Goal: Task Accomplishment & Management: Manage account settings

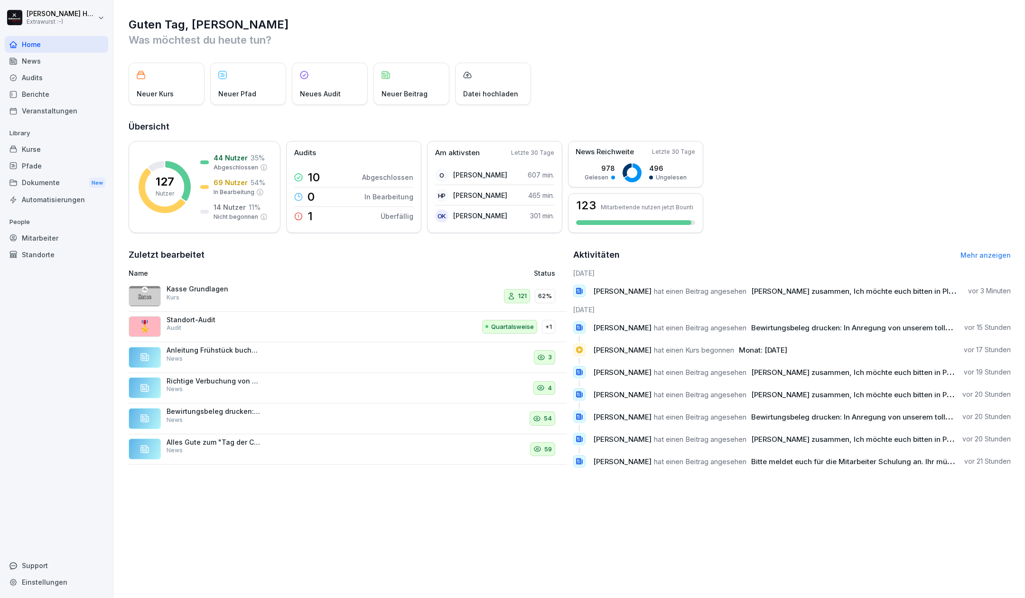
click at [47, 236] on div "Mitarbeiter" at bounding box center [56, 238] width 103 height 17
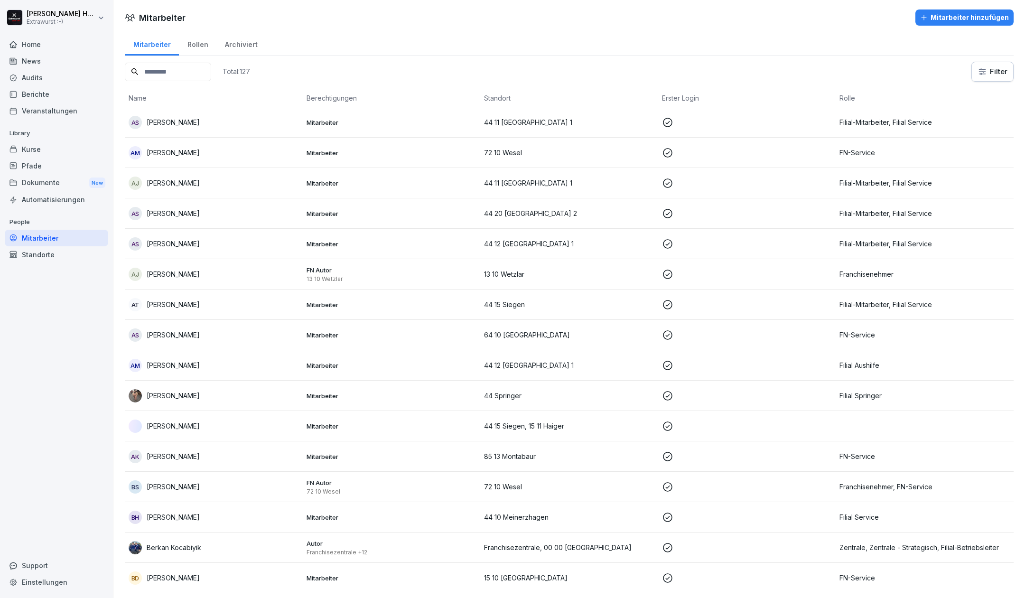
click at [47, 143] on div "Kurse" at bounding box center [56, 149] width 103 height 17
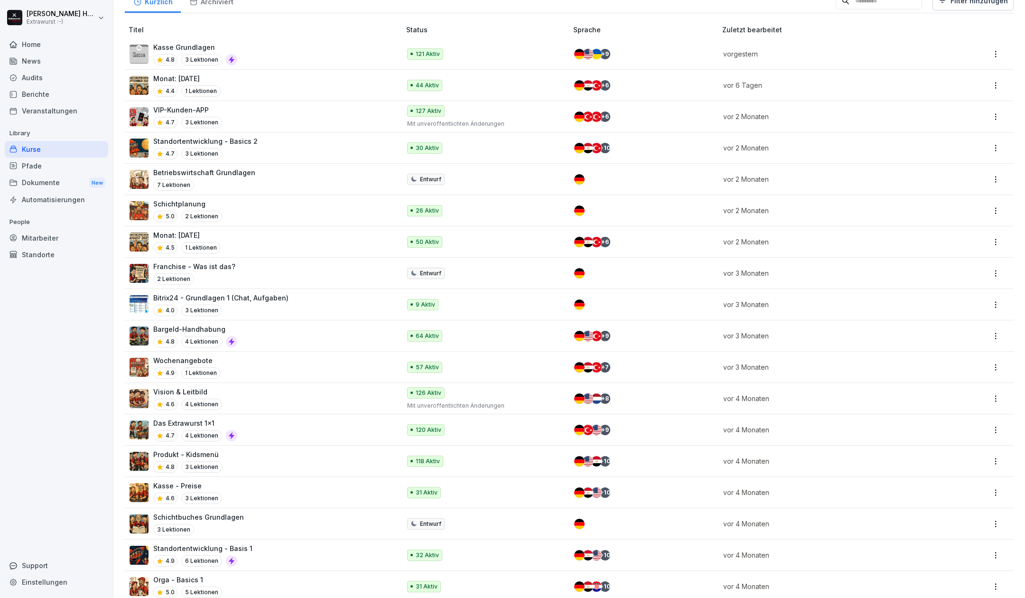
scroll to position [126, 0]
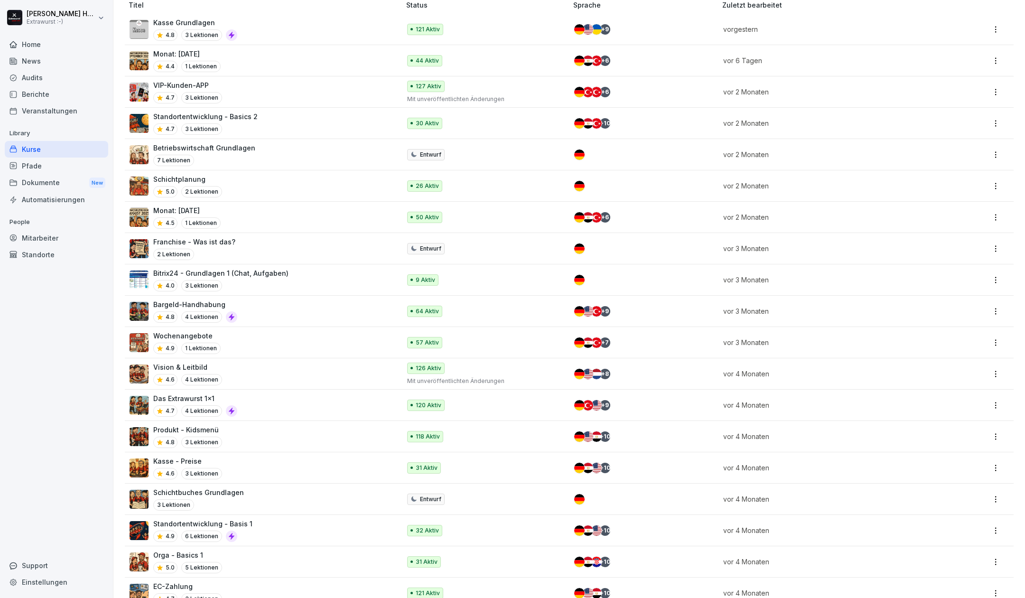
click at [199, 301] on p "Bargeld-Handhabung" at bounding box center [195, 304] width 84 height 10
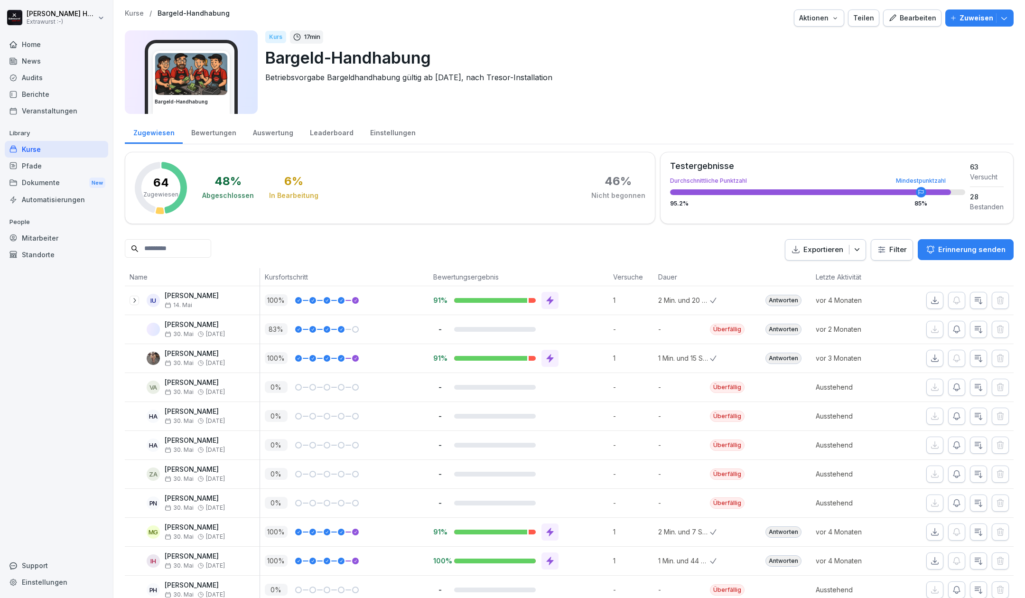
click at [165, 130] on div "Zugewiesen" at bounding box center [154, 132] width 58 height 24
click at [231, 135] on div "Bewertungen" at bounding box center [214, 132] width 62 height 24
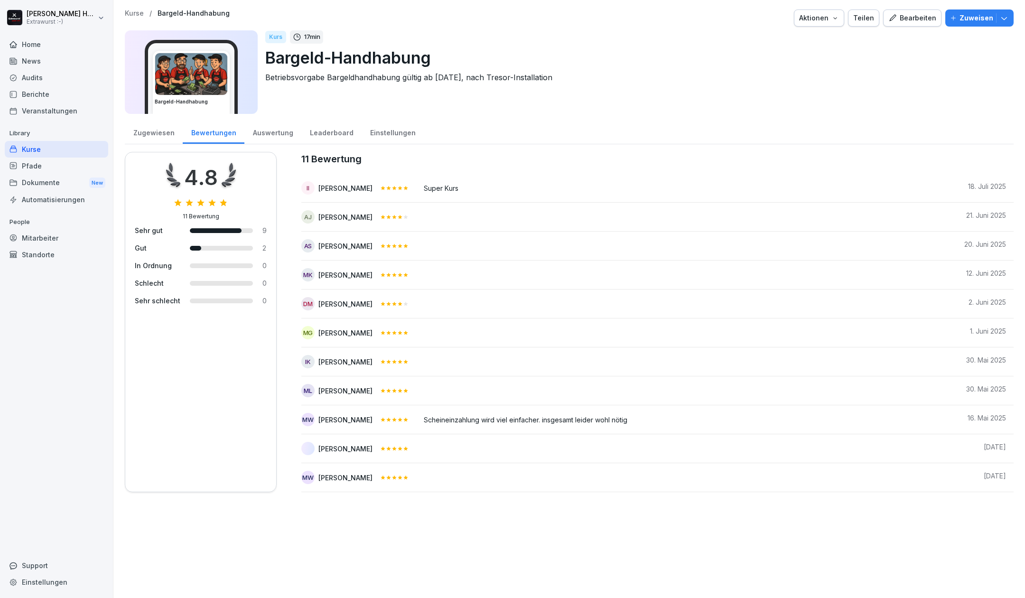
click at [145, 138] on div "Zugewiesen" at bounding box center [154, 132] width 58 height 24
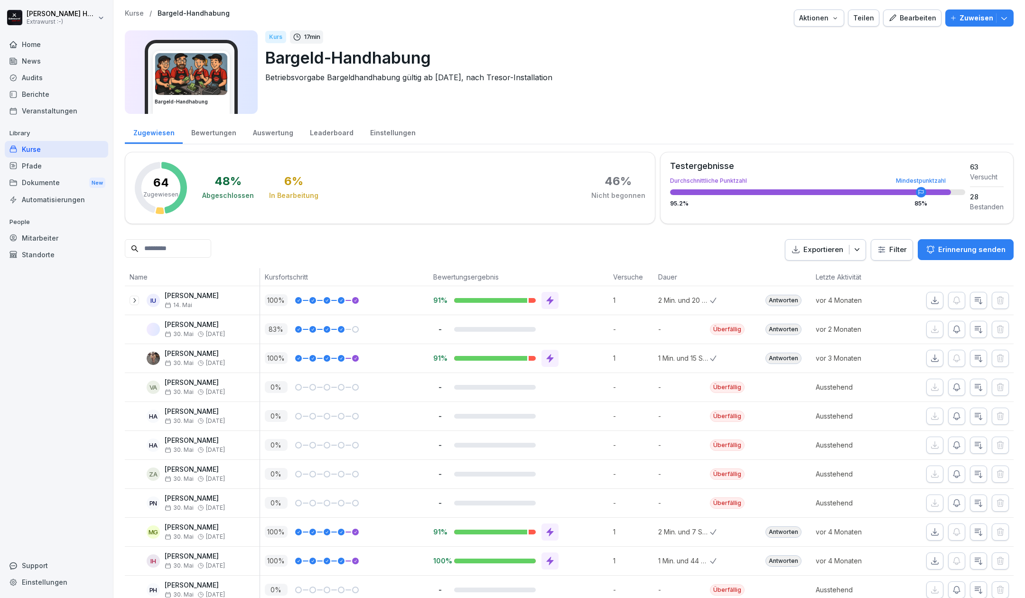
click at [217, 131] on div "Bewertungen" at bounding box center [214, 132] width 62 height 24
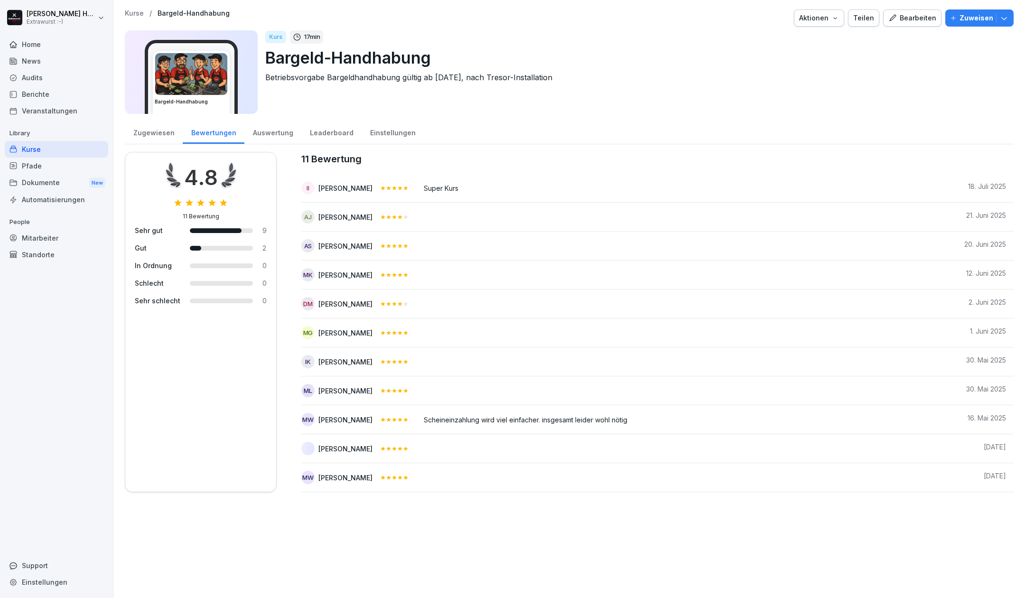
click at [310, 135] on div "Leaderboard" at bounding box center [331, 132] width 60 height 24
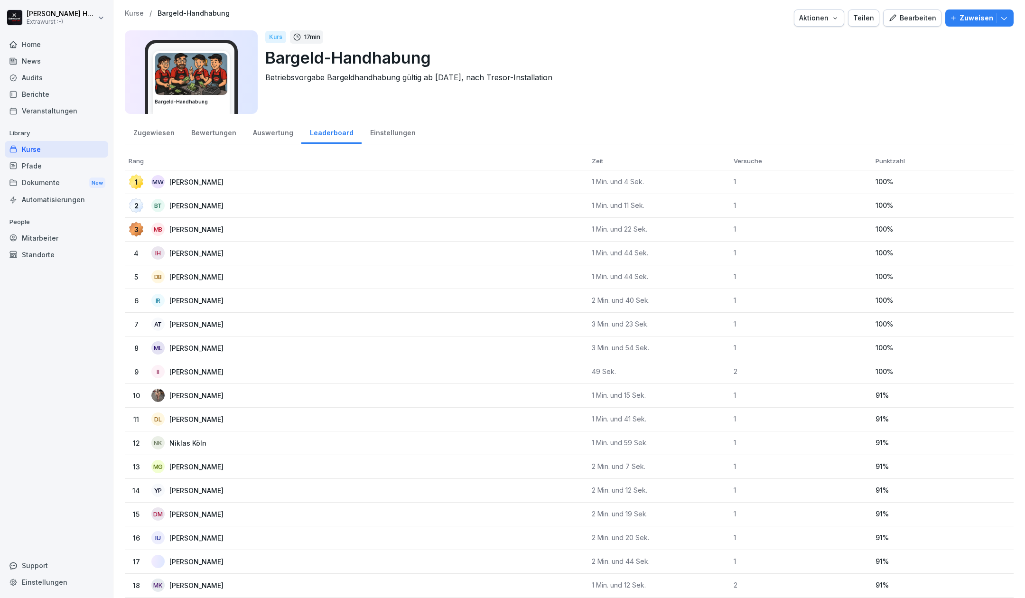
click at [365, 132] on div "Einstellungen" at bounding box center [393, 132] width 62 height 24
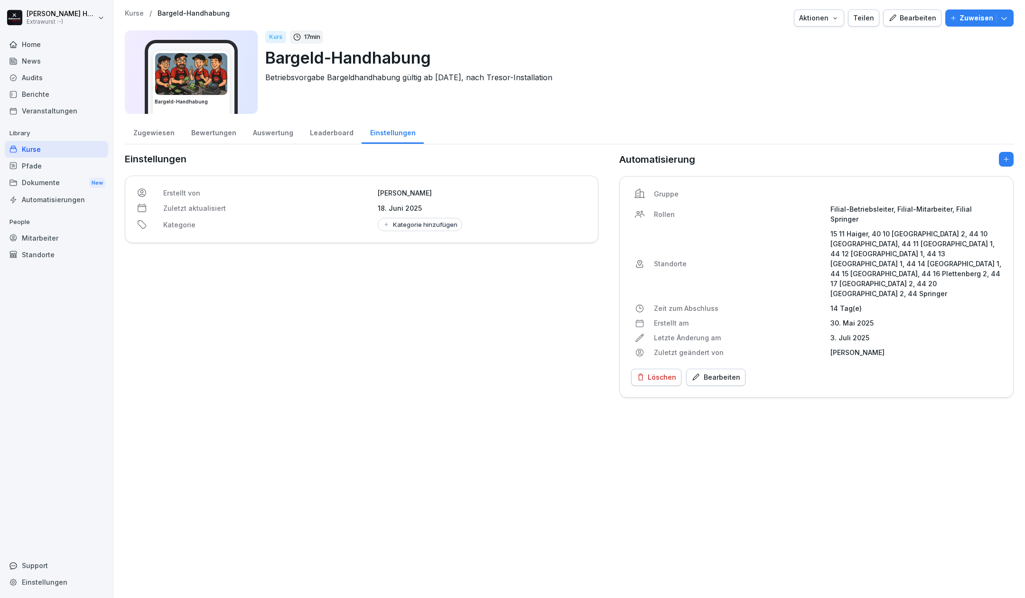
click at [166, 134] on div "Zugewiesen" at bounding box center [154, 132] width 58 height 24
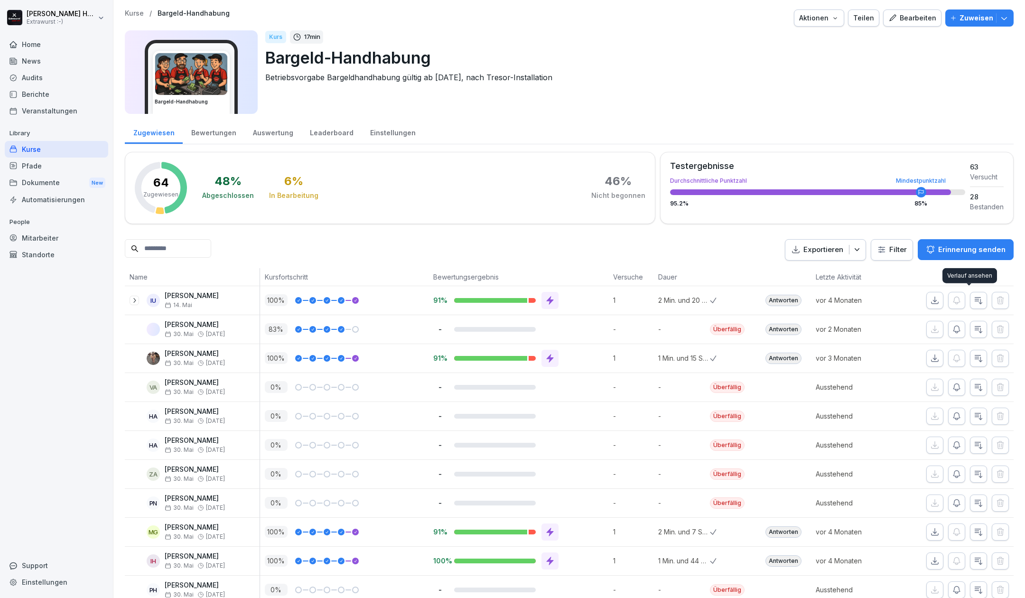
click at [969, 252] on p "Erinnerung senden" at bounding box center [971, 249] width 67 height 10
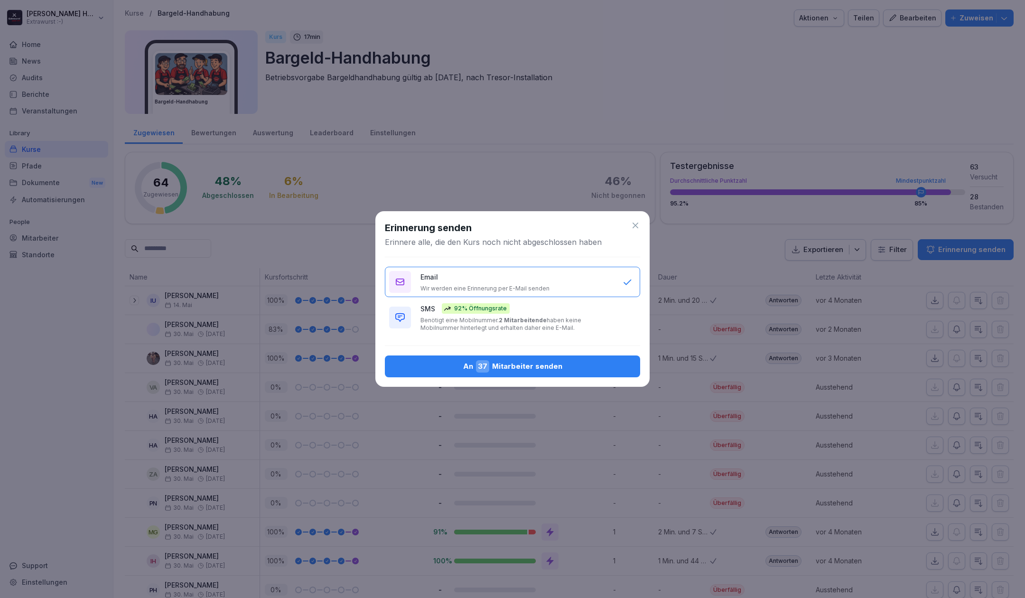
click at [458, 319] on p "Benötigt eine Mobilnummer. 2 Mitarbeitende haben keine Mobilnummer hinterlegt u…" at bounding box center [517, 324] width 193 height 15
click at [635, 228] on icon at bounding box center [635, 225] width 9 height 9
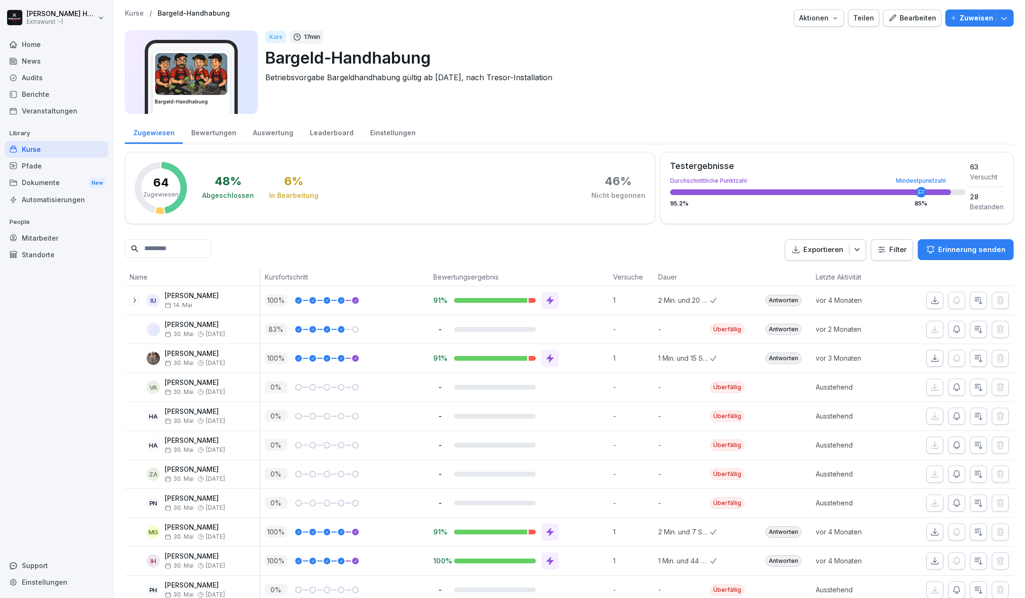
click at [879, 249] on html "Kim Hagebaum Extrawurst :-) Home News Audits Berichte Veranstaltungen Library K…" at bounding box center [512, 299] width 1025 height 598
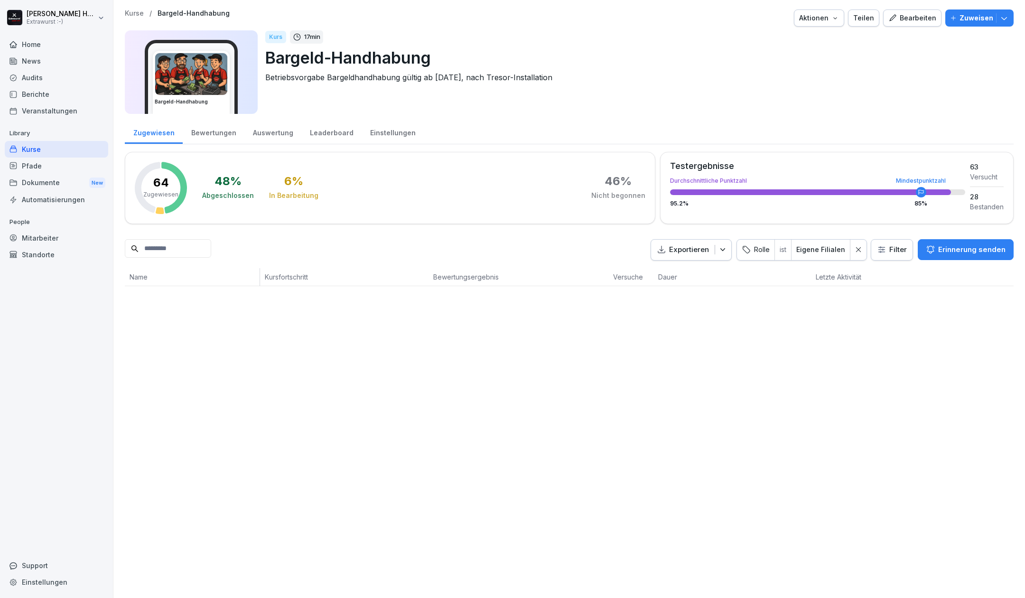
click at [855, 253] on div at bounding box center [859, 250] width 16 height 20
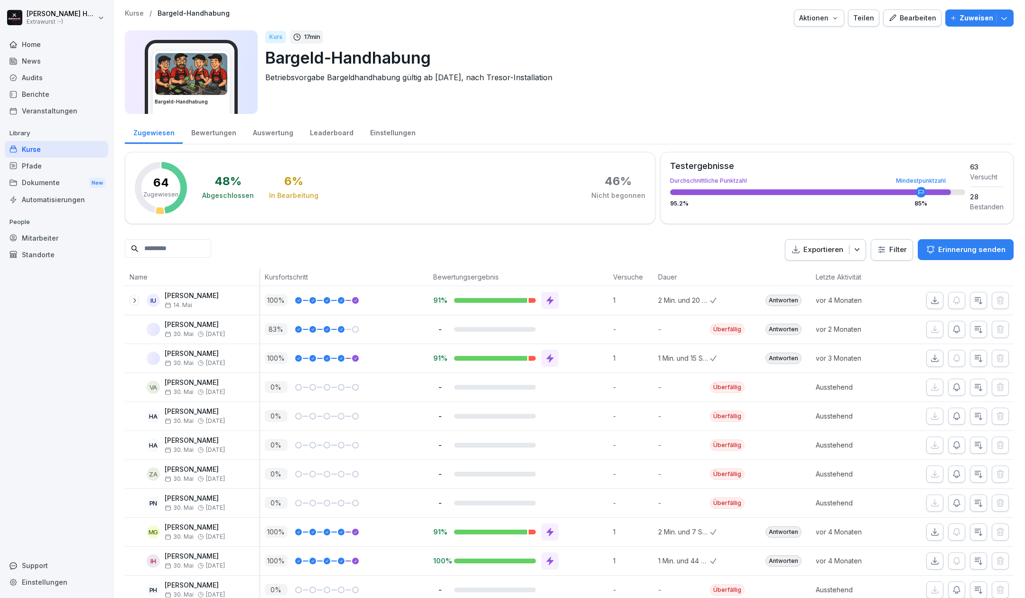
click at [880, 250] on html "Kim Hagebaum Extrawurst :-) Home News Audits Berichte Veranstaltungen Library K…" at bounding box center [512, 299] width 1025 height 598
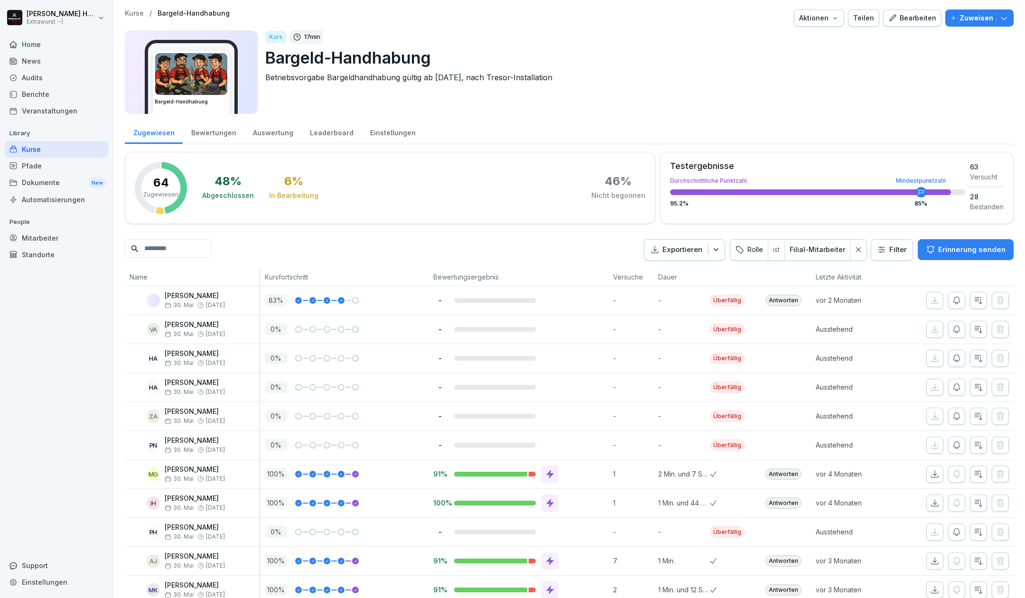
click at [974, 246] on p "Erinnerung senden" at bounding box center [971, 249] width 67 height 10
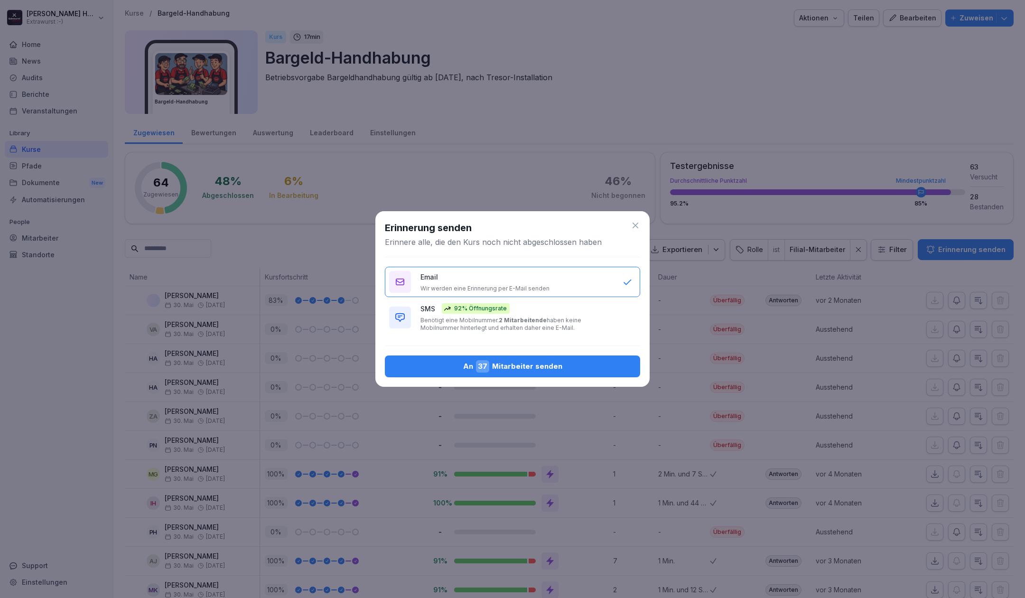
click at [547, 313] on div "SMS 92% Öffnungsrate Benötigt eine Mobilnummer. 2 Mitarbeitende haben keine Mob…" at bounding box center [517, 317] width 193 height 28
type button "SMS"
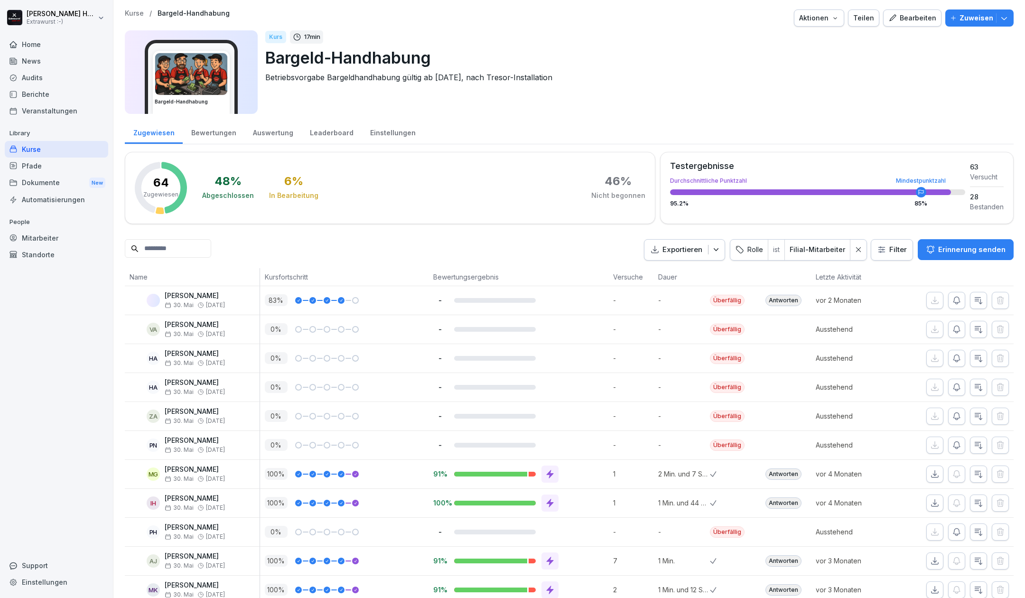
click at [178, 12] on p "Bargeld-Handhabung" at bounding box center [194, 13] width 72 height 8
click at [213, 12] on p "Bargeld-Handhabung" at bounding box center [194, 13] width 72 height 8
click at [392, 131] on div "Einstellungen" at bounding box center [393, 132] width 62 height 24
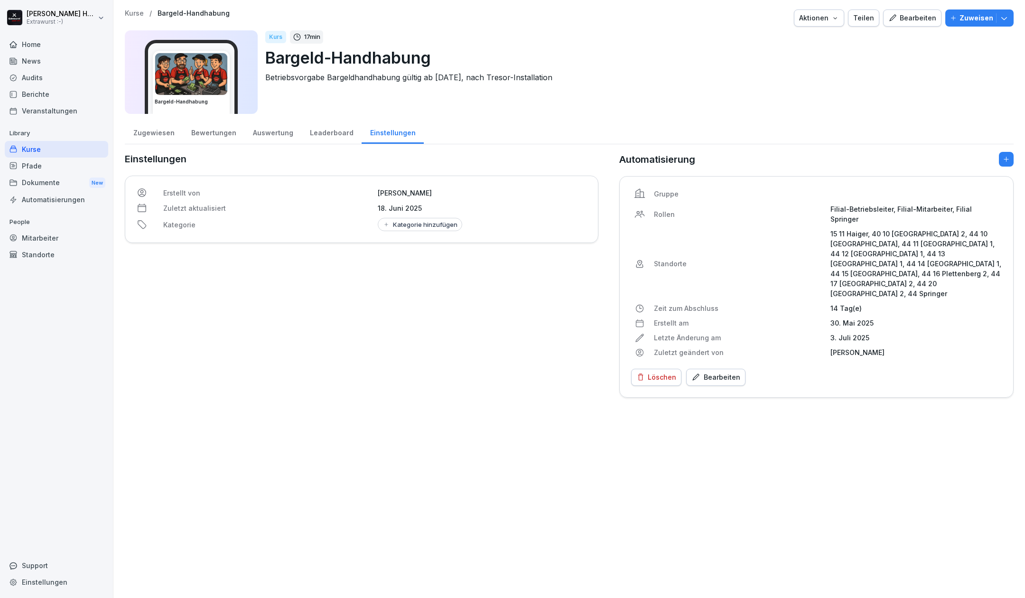
click at [700, 372] on div "Bearbeiten" at bounding box center [716, 377] width 49 height 10
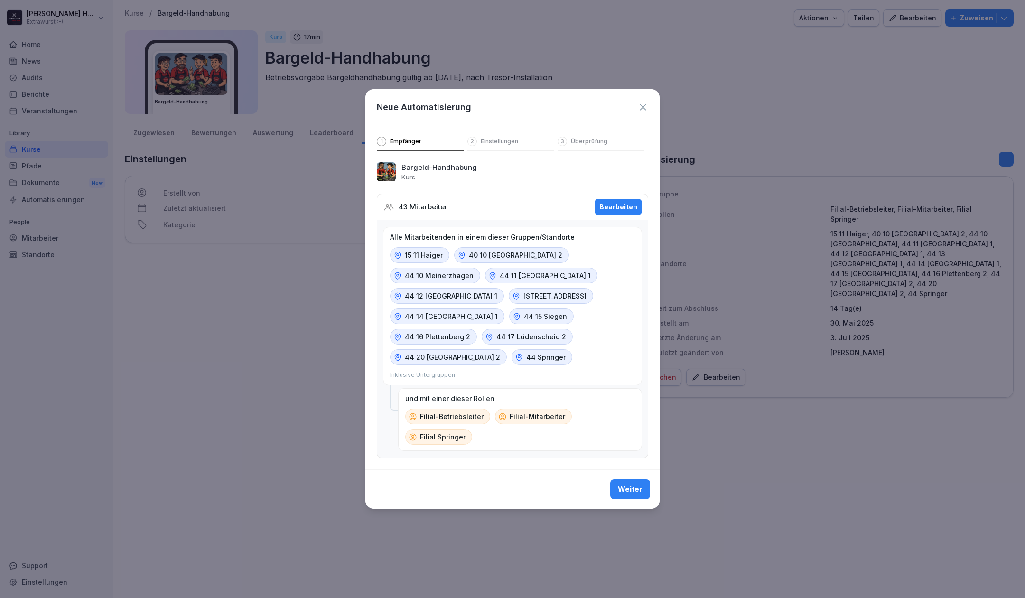
click at [497, 145] on p "Einstellungen" at bounding box center [499, 142] width 37 height 8
click at [612, 207] on button "Bearbeiten" at bounding box center [618, 207] width 47 height 16
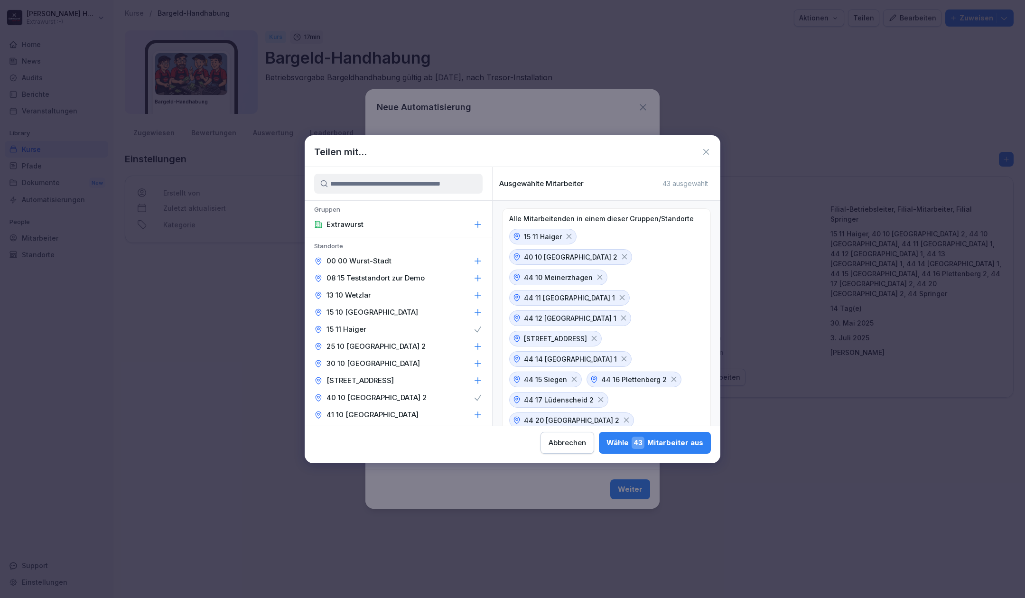
click at [643, 442] on span "43" at bounding box center [638, 443] width 13 height 12
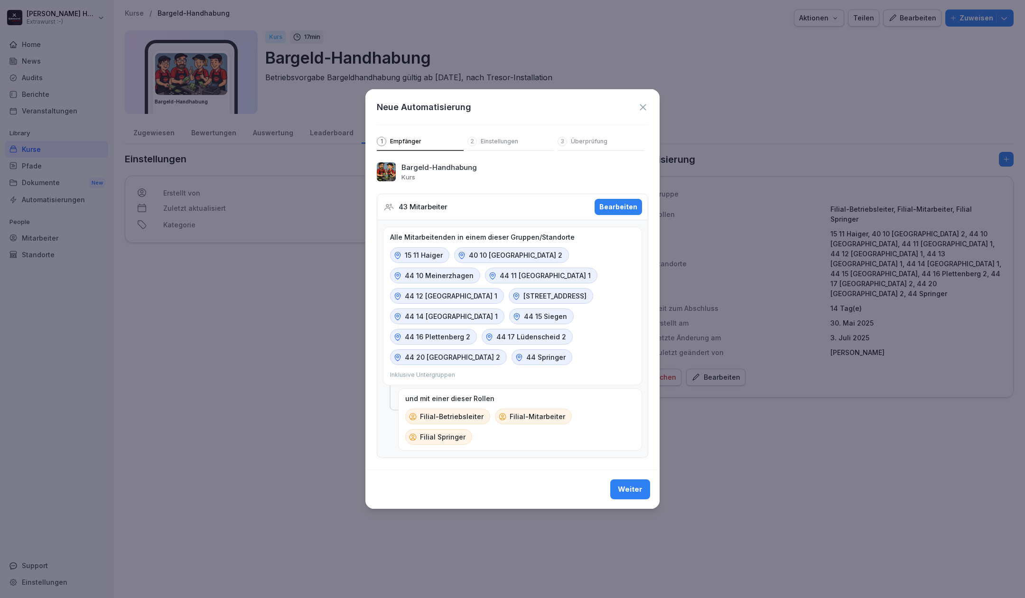
click at [635, 484] on div "Weiter" at bounding box center [630, 489] width 25 height 10
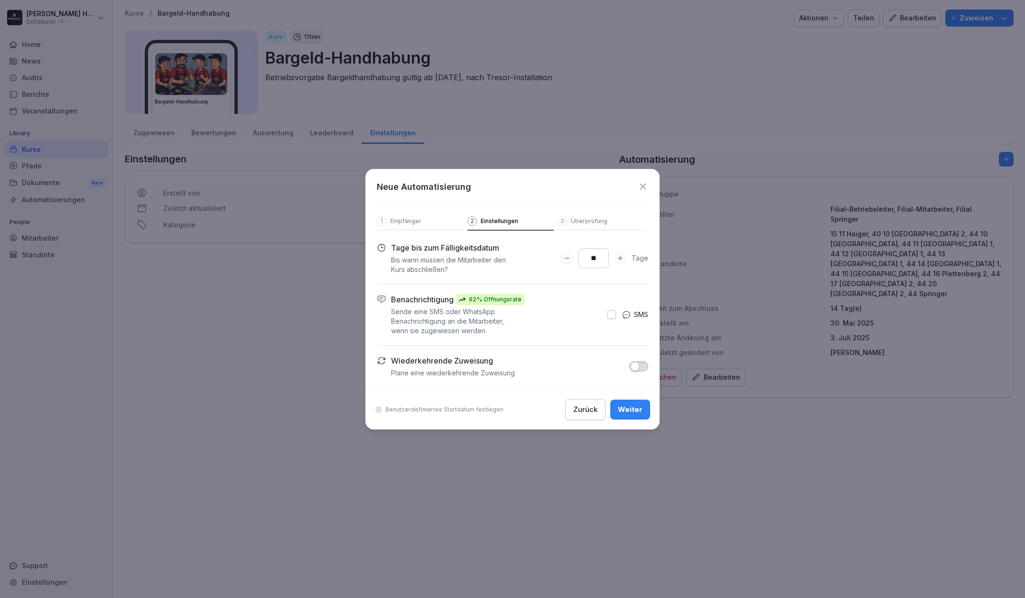
click at [633, 410] on div "Weiter" at bounding box center [630, 409] width 25 height 10
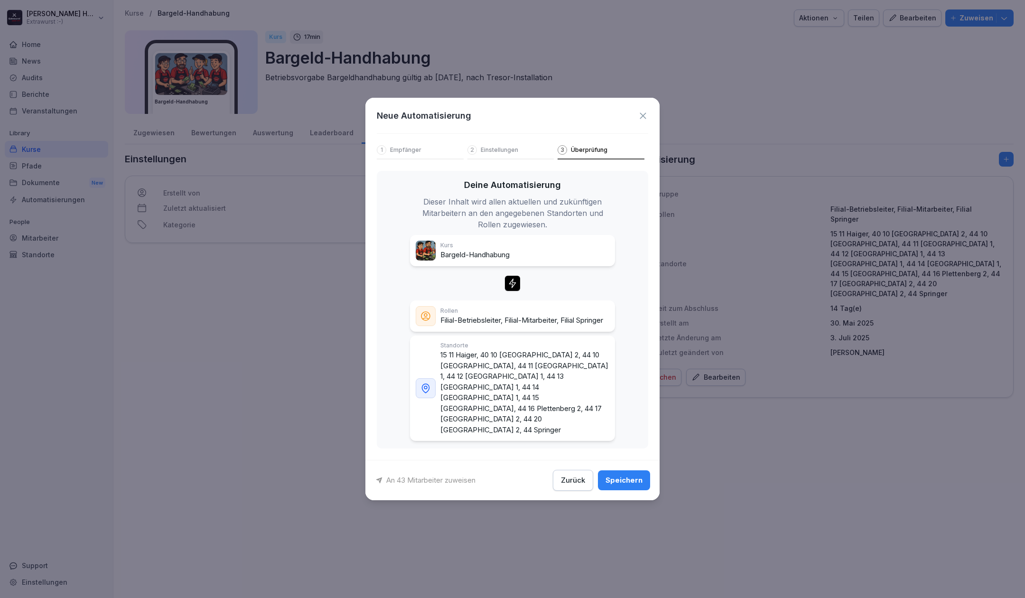
click at [628, 477] on div "Speichern" at bounding box center [624, 480] width 37 height 10
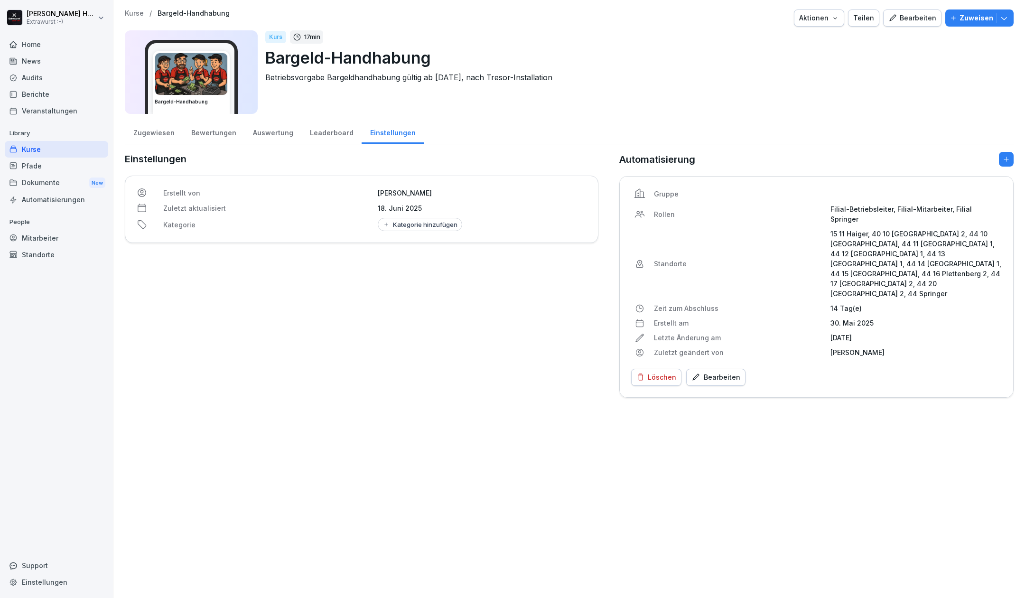
click at [159, 132] on div "Zugewiesen" at bounding box center [154, 132] width 58 height 24
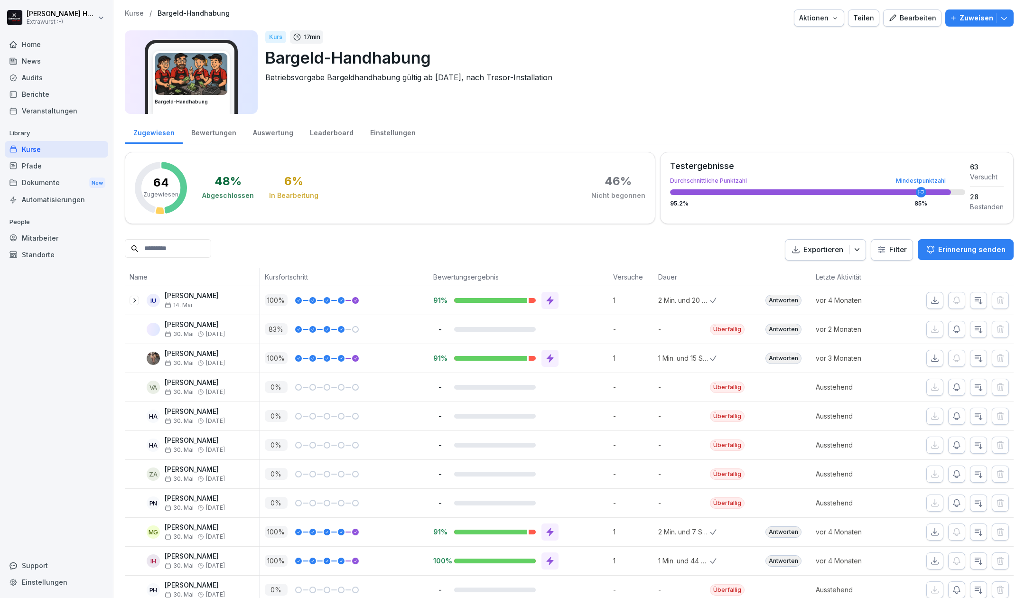
click at [960, 252] on p "Erinnerung senden" at bounding box center [971, 249] width 67 height 10
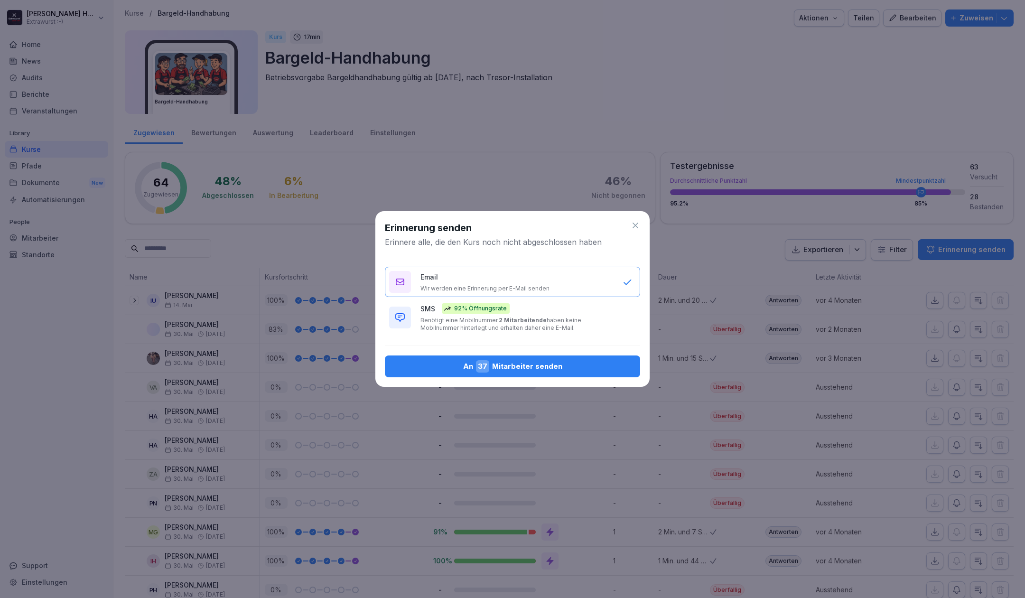
click at [434, 316] on div "SMS 92% Öffnungsrate Benötigt eine Mobilnummer. 2 Mitarbeitende haben keine Mob…" at bounding box center [517, 317] width 193 height 28
click at [537, 361] on div "An 37 Mitarbeiter senden" at bounding box center [513, 366] width 240 height 12
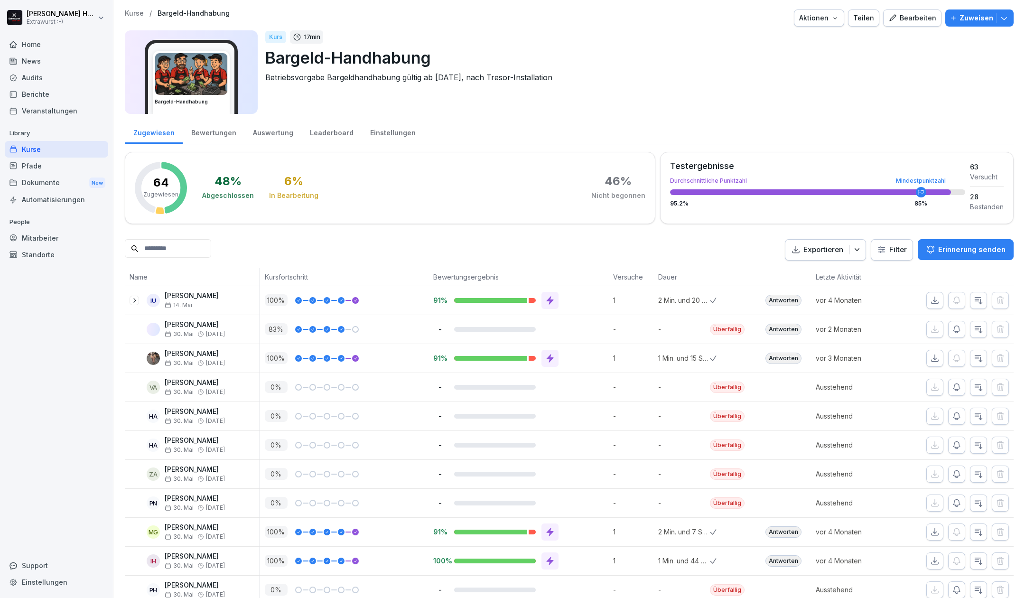
click at [30, 43] on div "Home" at bounding box center [56, 44] width 103 height 17
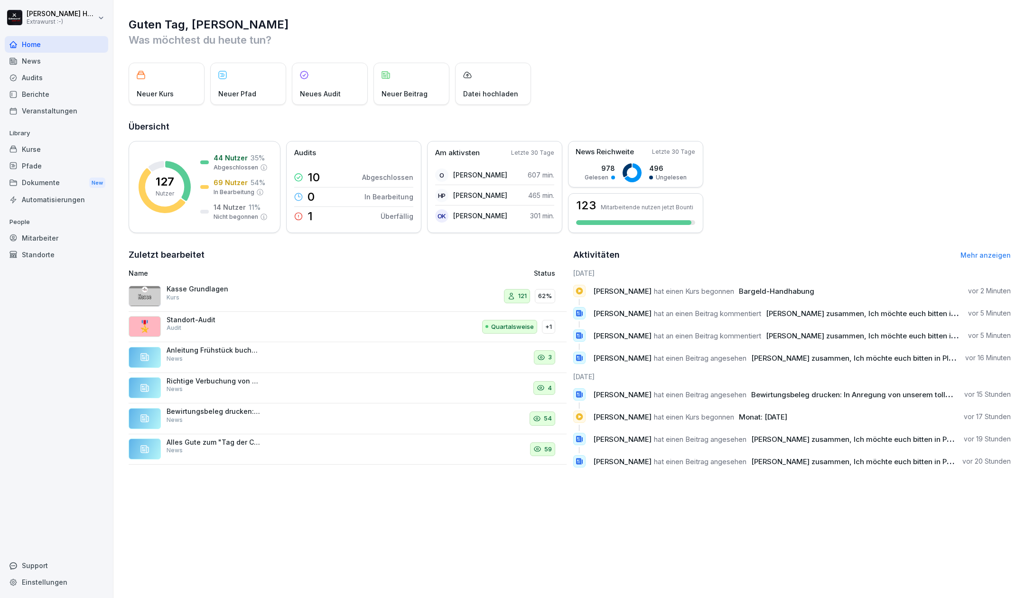
click at [986, 256] on link "Mehr anzeigen" at bounding box center [986, 255] width 50 height 8
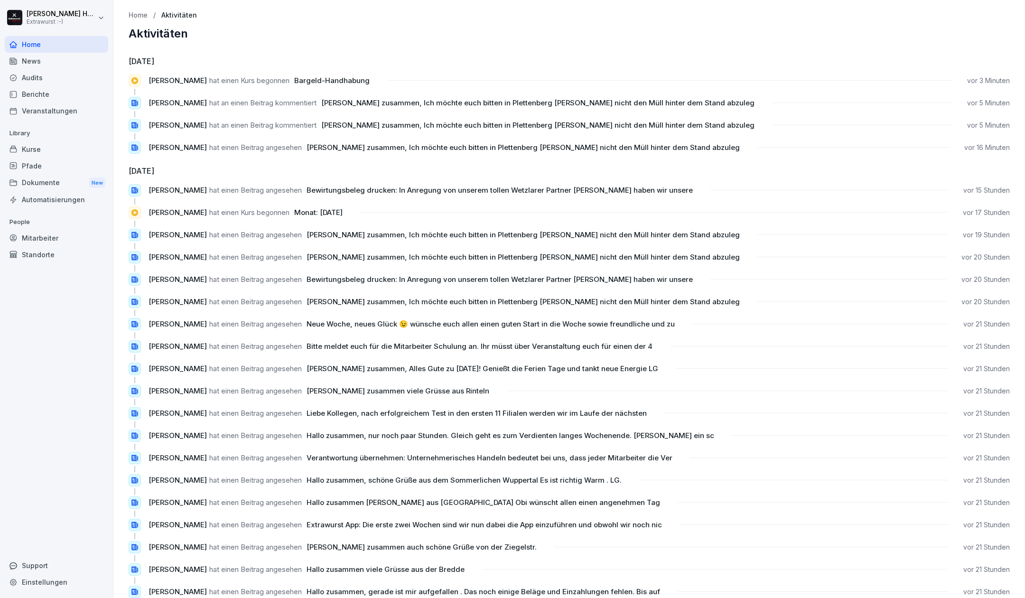
drag, startPoint x: 45, startPoint y: 435, endPoint x: 42, endPoint y: 426, distance: 8.9
click at [45, 434] on div "Home News Audits Berichte Veranstaltungen Library Kurse Pfade Dokumente New Aut…" at bounding box center [56, 311] width 103 height 563
